Goal: Task Accomplishment & Management: Use online tool/utility

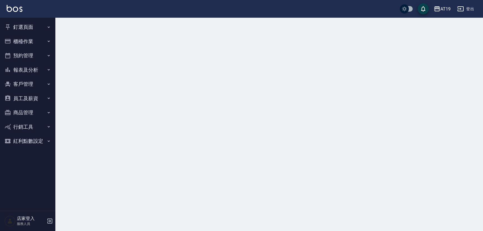
click at [42, 41] on button "櫃檯作業" at bounding box center [27, 41] width 51 height 14
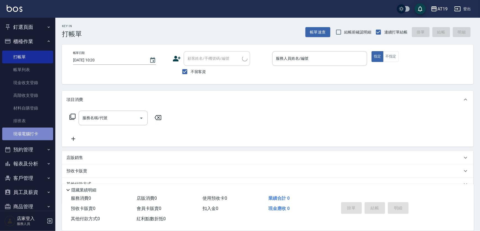
click at [44, 135] on link "現場電腦打卡" at bounding box center [27, 134] width 51 height 13
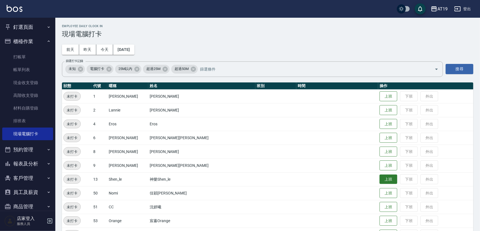
click at [380, 176] on button "上班" at bounding box center [389, 180] width 18 height 10
click at [380, 112] on button "上班" at bounding box center [389, 110] width 18 height 10
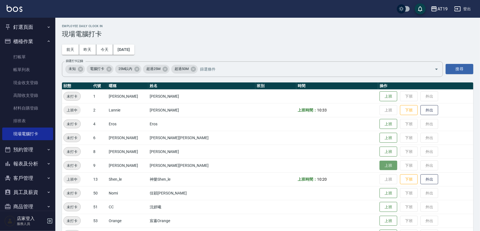
click at [380, 165] on button "上班" at bounding box center [389, 166] width 18 height 10
click at [380, 193] on button "上班" at bounding box center [389, 193] width 18 height 10
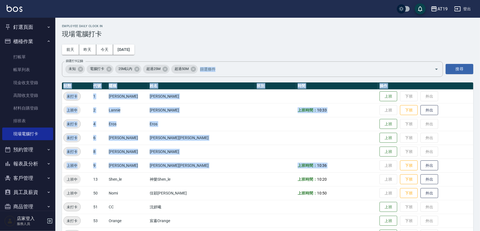
drag, startPoint x: 360, startPoint y: 59, endPoint x: 379, endPoint y: 153, distance: 95.5
click at [311, 81] on div "Employee Daily Clock In 現場電腦打卡 前天 昨天 今天 2025/09/09 篩選打卡記錄 未知 電腦打卡 25M以內 超過25M 超…" at bounding box center [267, 140] width 425 height 245
click at [380, 94] on button "上班" at bounding box center [389, 97] width 18 height 10
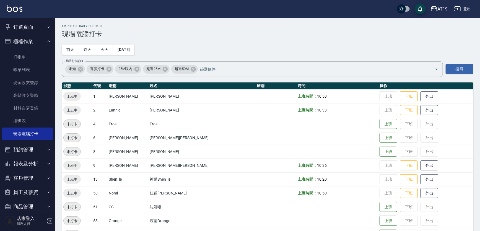
click at [255, 170] on td at bounding box center [275, 166] width 41 height 14
click at [380, 154] on button "上班" at bounding box center [389, 152] width 18 height 10
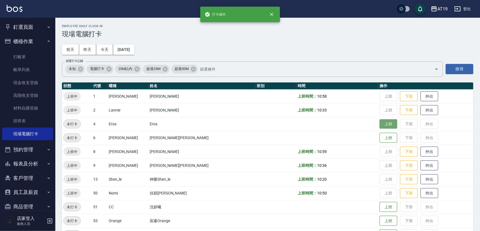
click at [380, 125] on button "上班" at bounding box center [389, 124] width 18 height 10
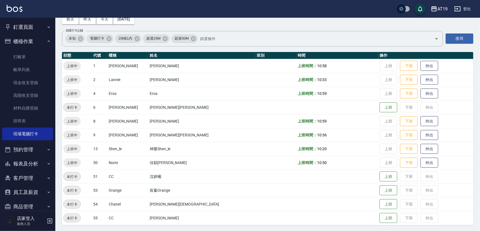
scroll to position [31, 0]
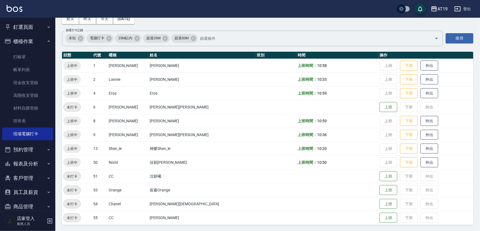
click at [253, 22] on div "Employee Daily Clock In 現場電腦打卡 前天 昨天 今天 2025/09/09 篩選打卡記錄 未知 電腦打卡 25M以內 超過25M 超…" at bounding box center [267, 109] width 425 height 245
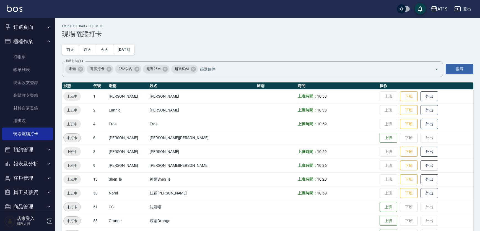
scroll to position [31, 0]
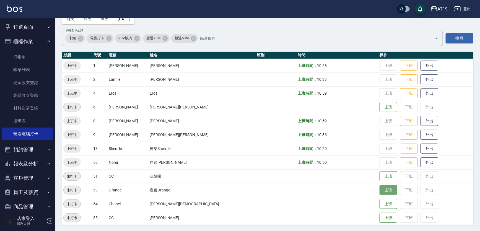
click at [380, 190] on button "上班" at bounding box center [389, 190] width 18 height 10
